Goal: Navigation & Orientation: Find specific page/section

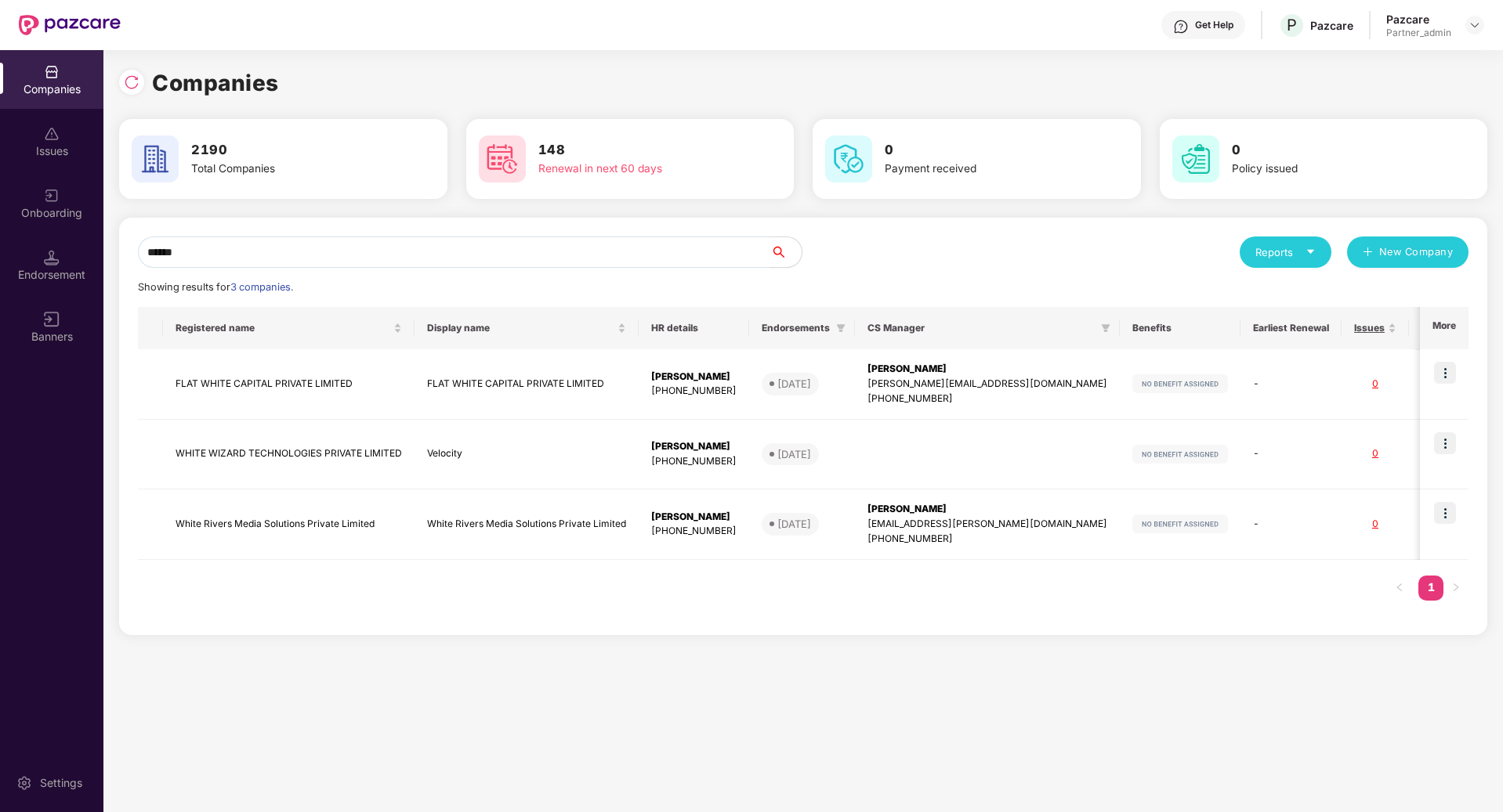
scroll to position [0, 2]
click at [44, 156] on div "Issues" at bounding box center [51, 151] width 103 height 16
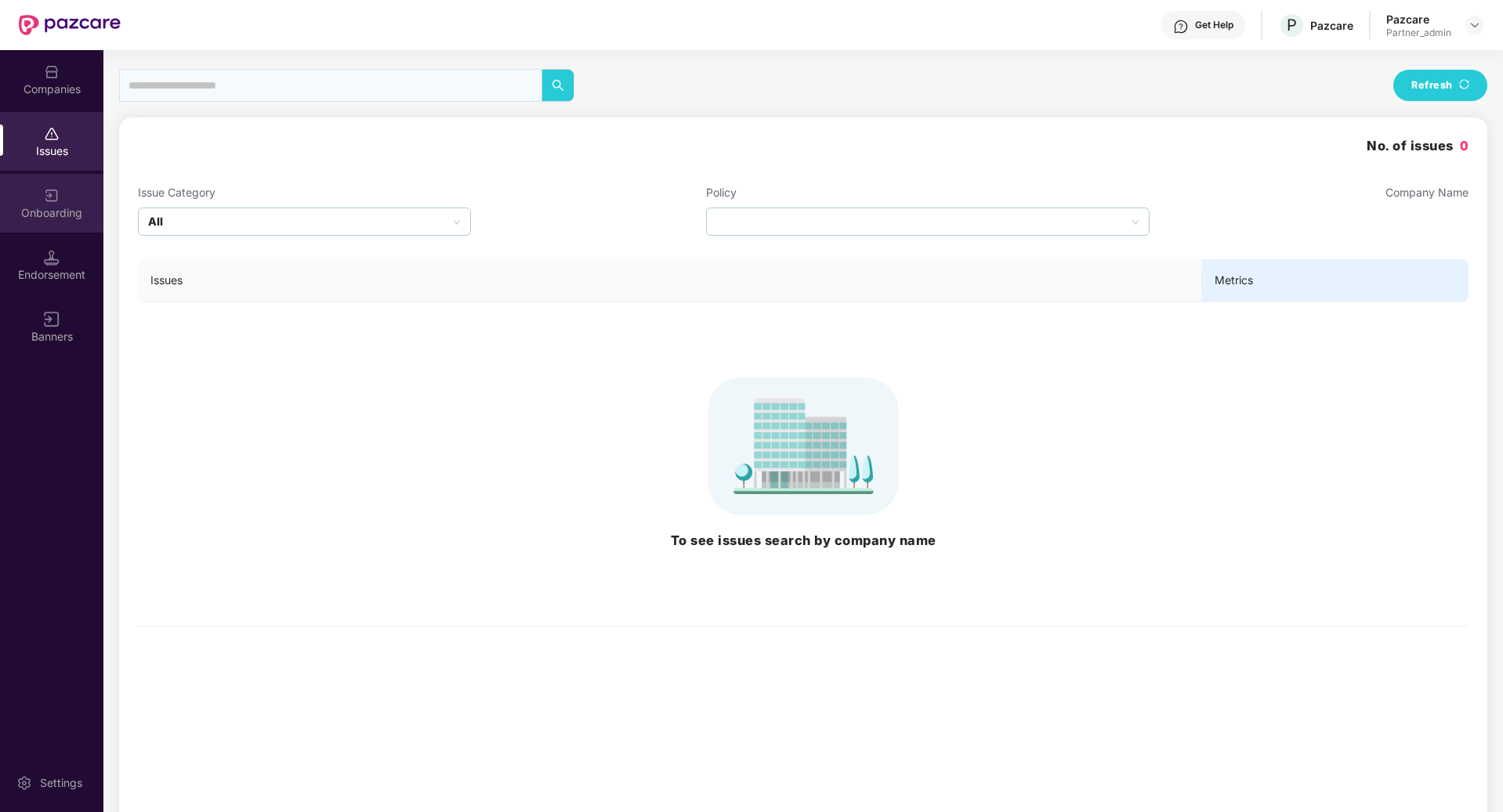
click at [55, 218] on div "Onboarding" at bounding box center [51, 213] width 103 height 16
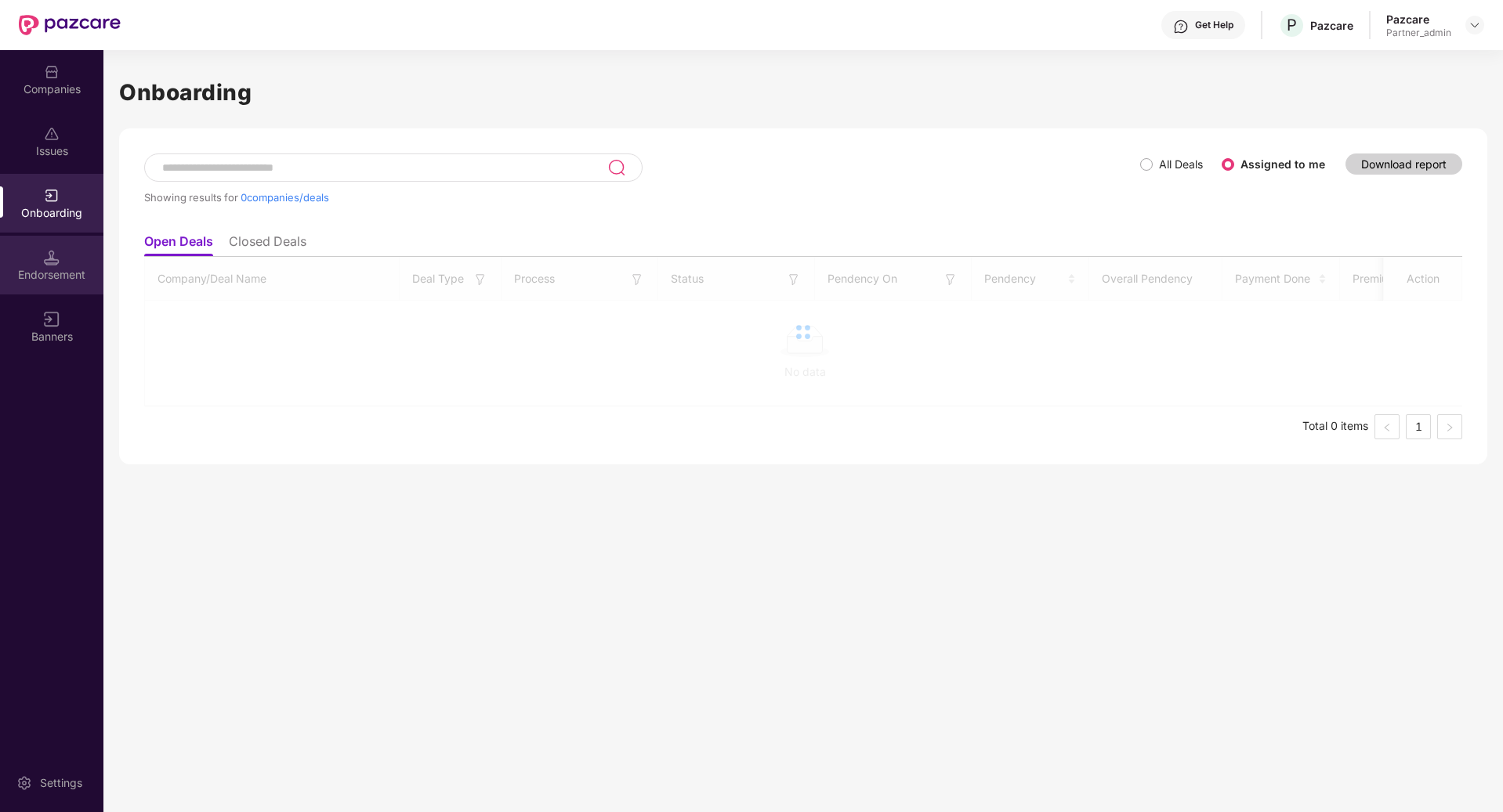
click at [44, 277] on div "Endorsement" at bounding box center [51, 275] width 103 height 16
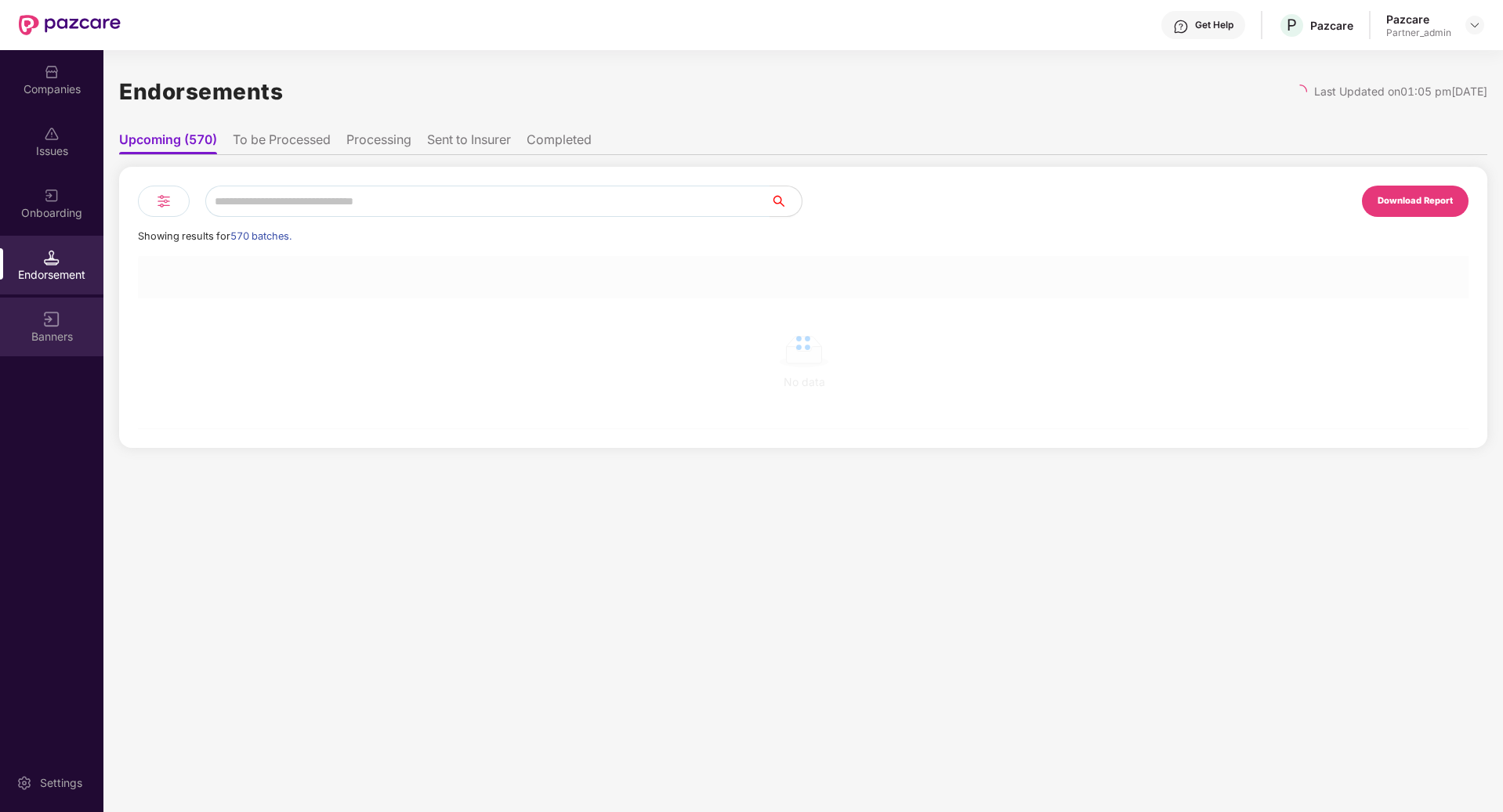
click at [44, 320] on img at bounding box center [52, 320] width 16 height 16
